Goal: Task Accomplishment & Management: Manage account settings

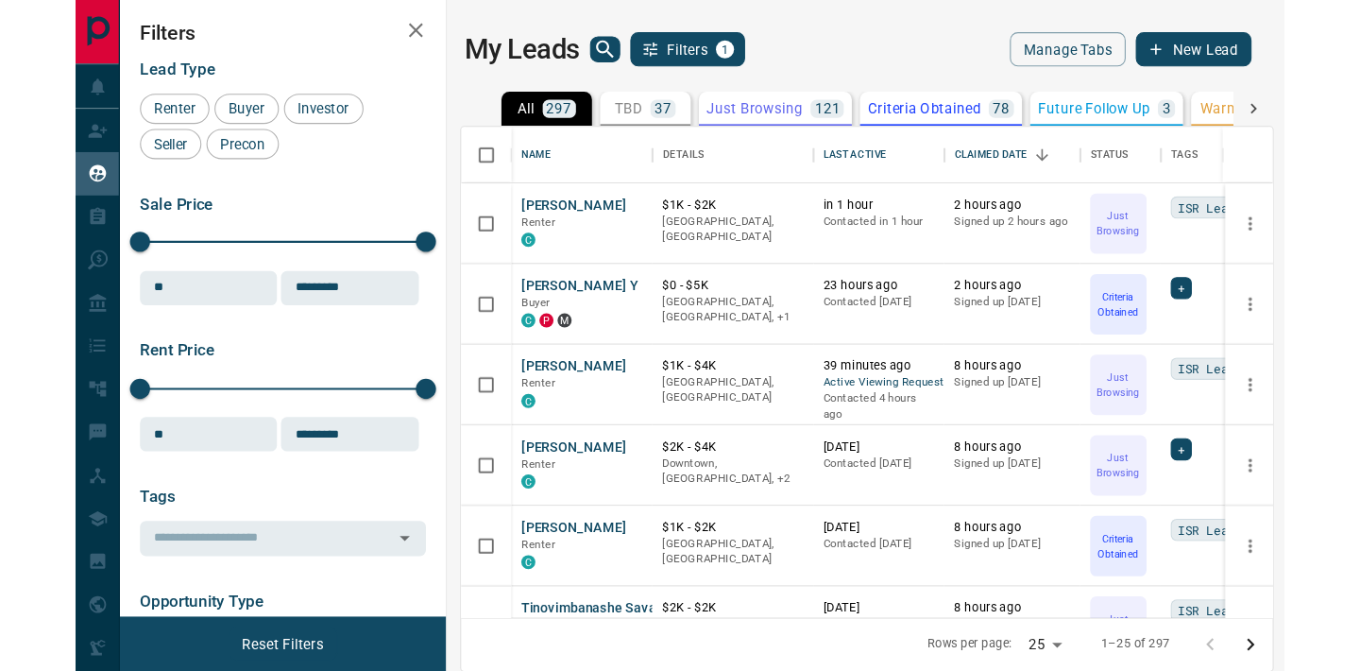
scroll to position [502, 1003]
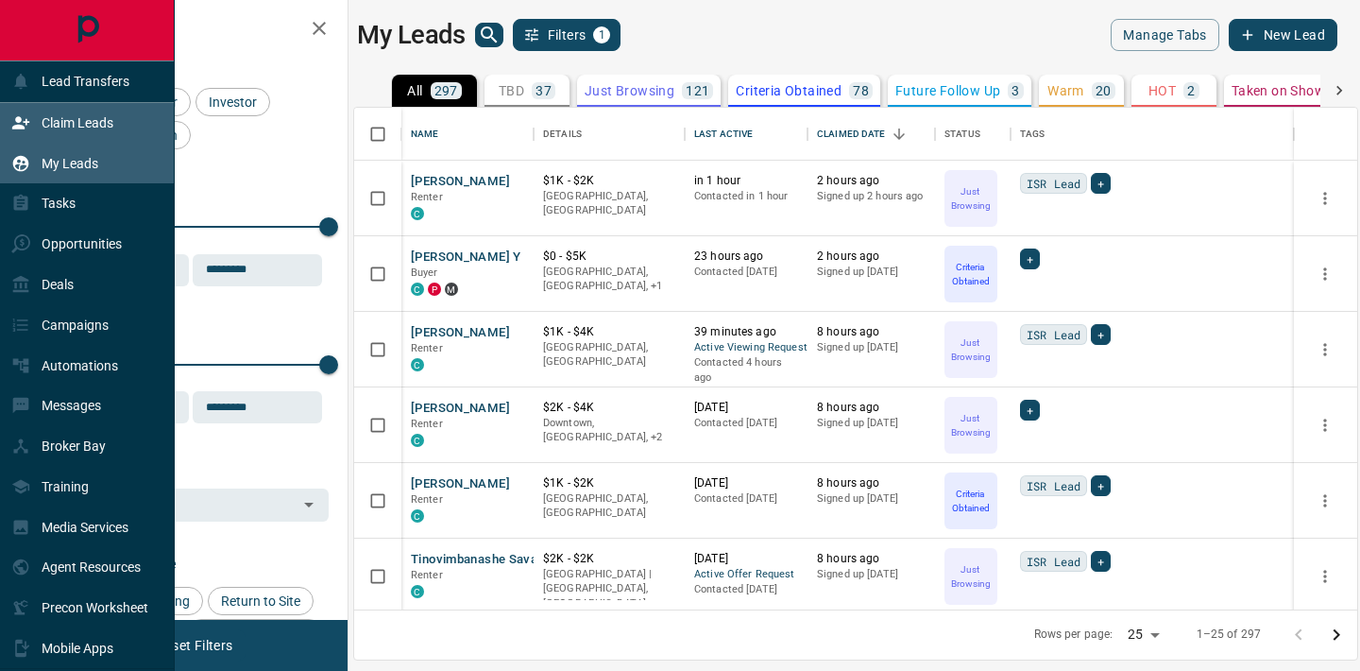
click at [33, 125] on div "Claim Leads" at bounding box center [62, 123] width 102 height 31
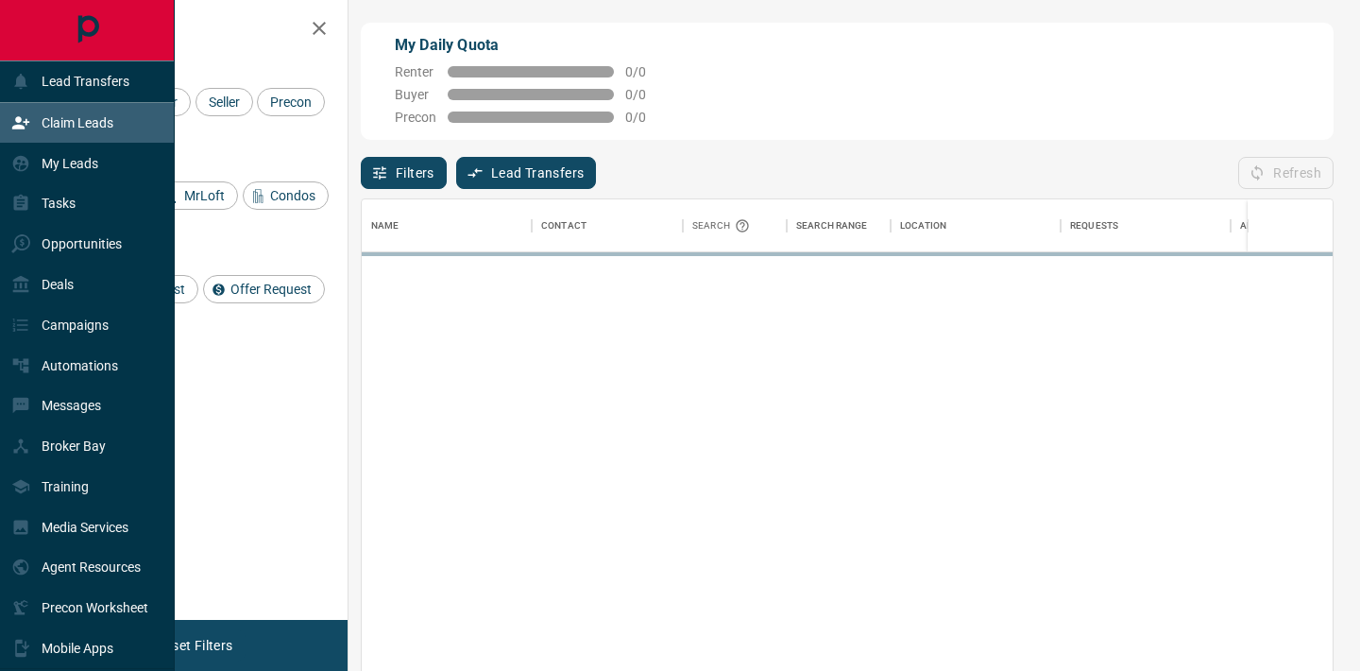
scroll to position [506, 971]
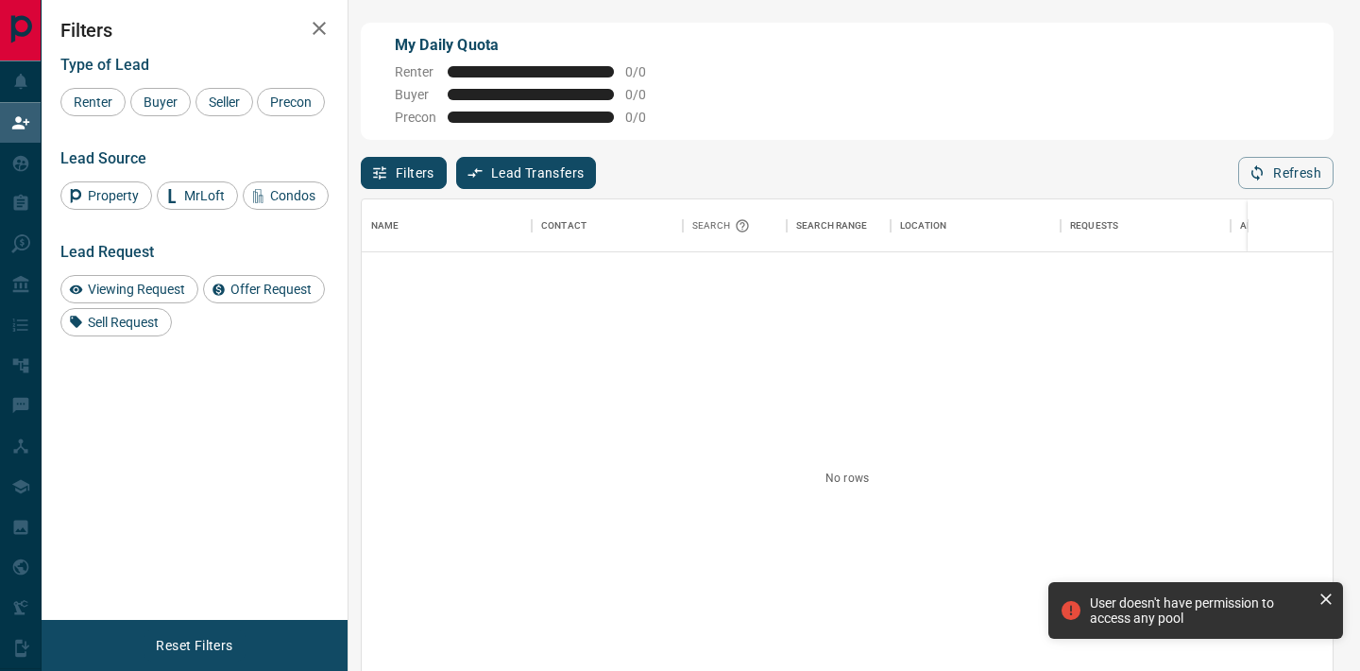
click at [546, 176] on button "Lead Transfers" at bounding box center [526, 173] width 141 height 32
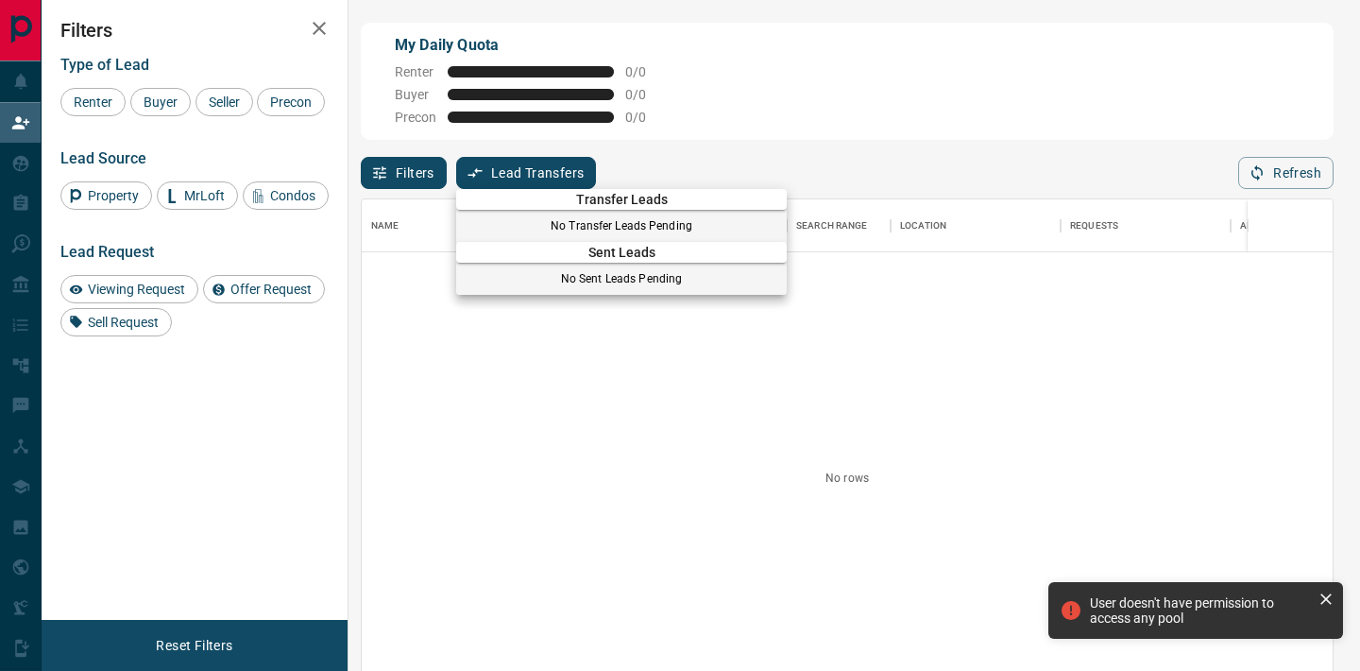
click at [700, 236] on div "Sent Leads No Sent Leads Pending" at bounding box center [621, 264] width 331 height 60
click at [647, 333] on div at bounding box center [680, 335] width 1360 height 671
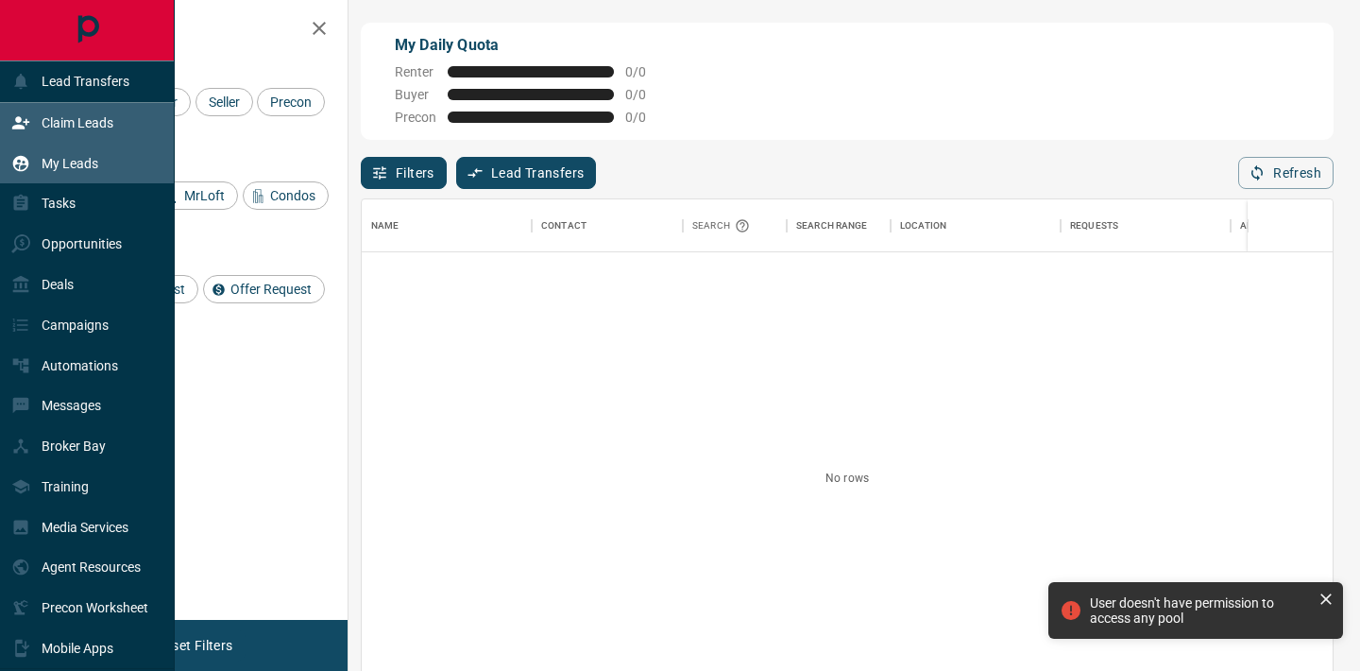
click at [25, 146] on div "My Leads" at bounding box center [87, 163] width 175 height 41
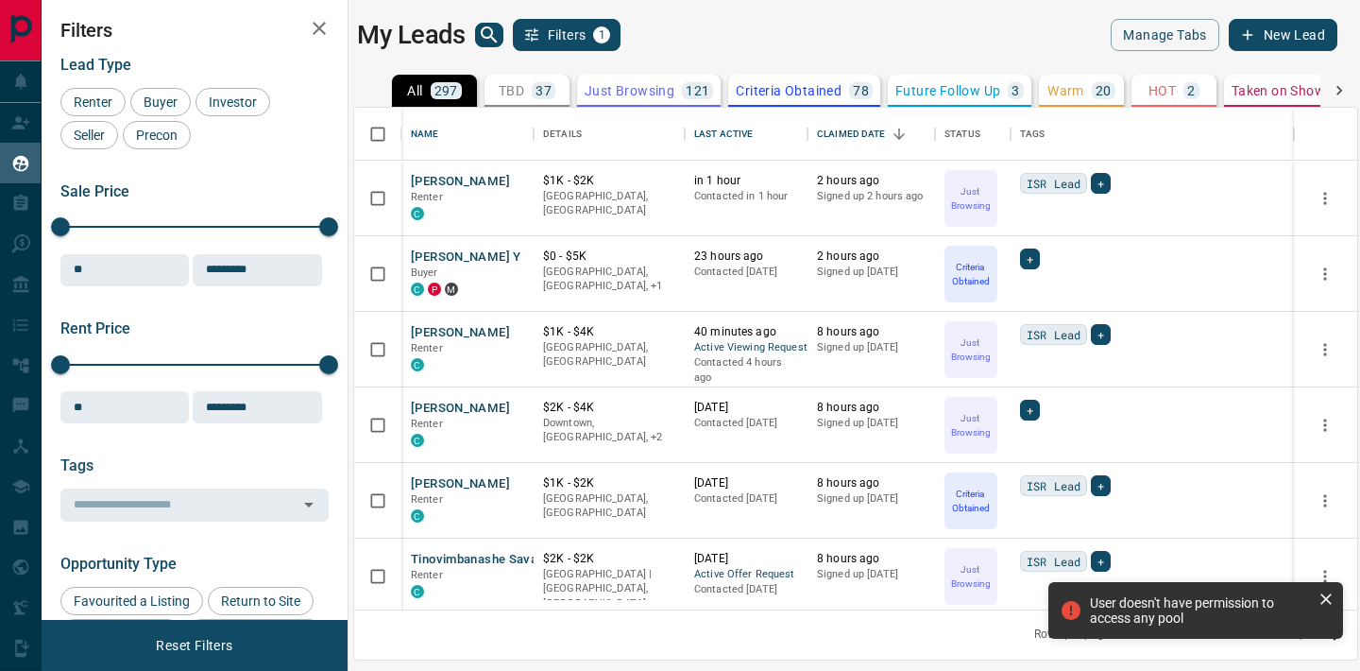
scroll to position [502, 1003]
click at [513, 180] on icon "Open in New Tab" at bounding box center [511, 180] width 15 height 15
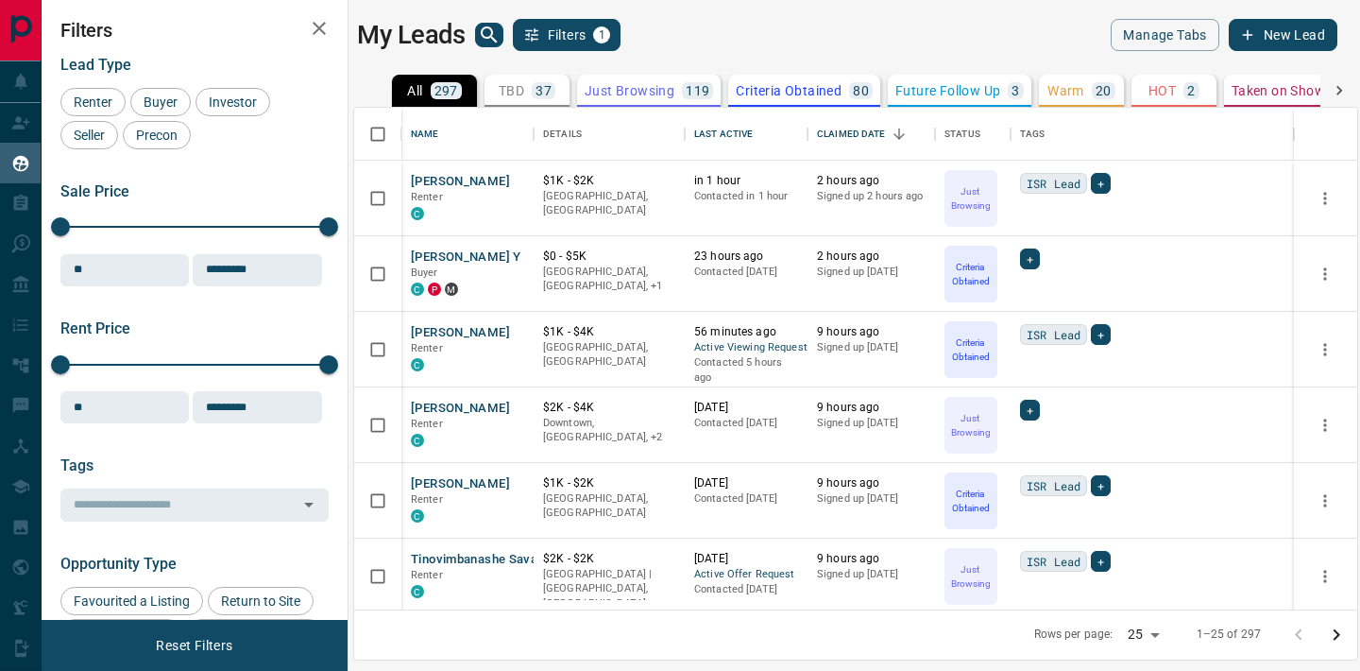
click at [494, 26] on icon "search button" at bounding box center [489, 35] width 23 height 23
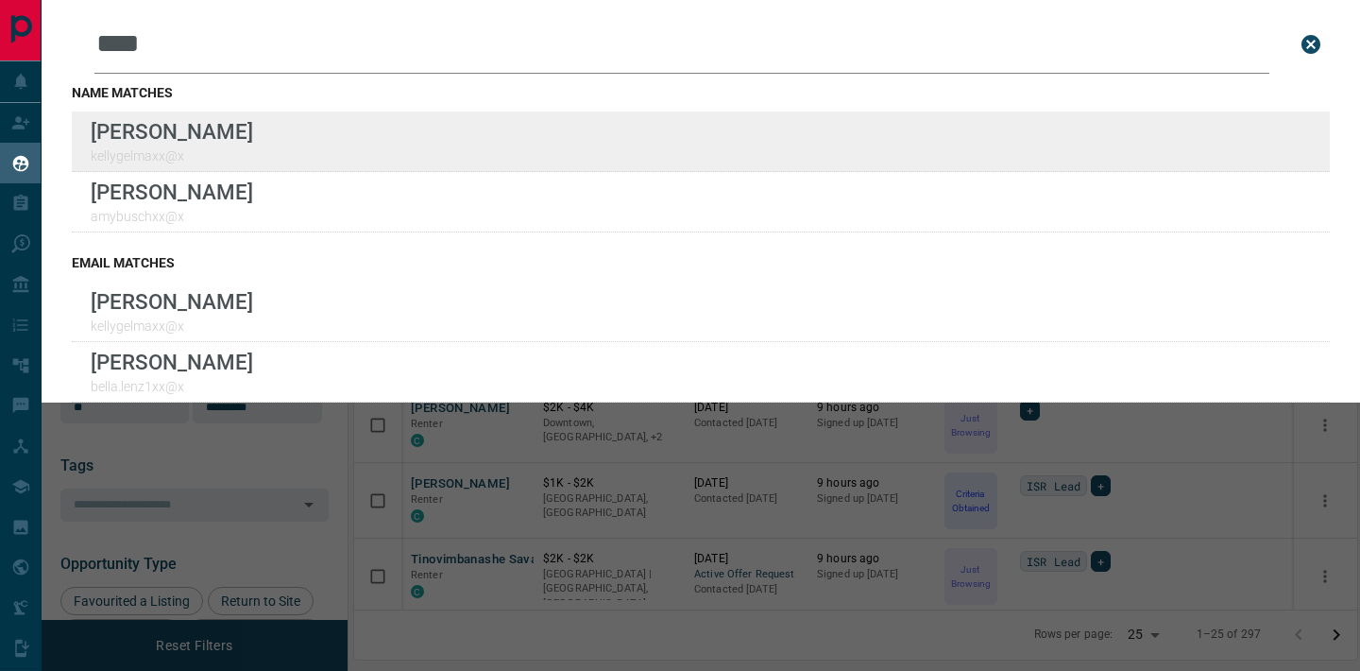
type input "****"
click at [0, 0] on div "Lead Transfers Claim Leads My Leads Tasks Opportunities Deals Campaigns Automat…" at bounding box center [680, 323] width 1360 height 647
